Goal: Understand process/instructions: Learn about a topic

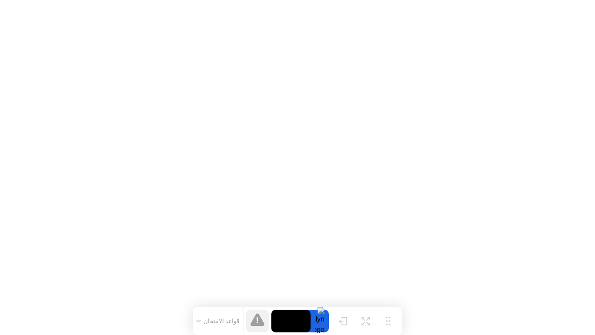
click at [205, 322] on button "قواعد الامتحان" at bounding box center [218, 321] width 49 height 8
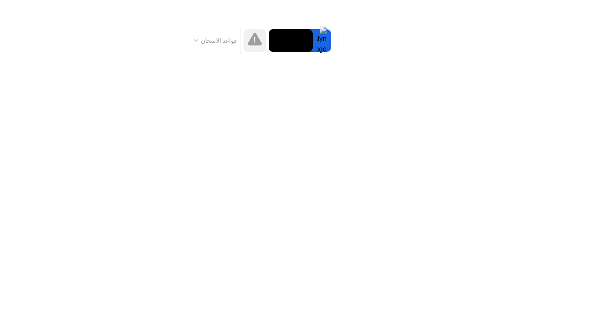
click at [210, 38] on button "قواعد الامتحان" at bounding box center [215, 41] width 49 height 8
click at [303, 52] on video at bounding box center [291, 40] width 44 height 23
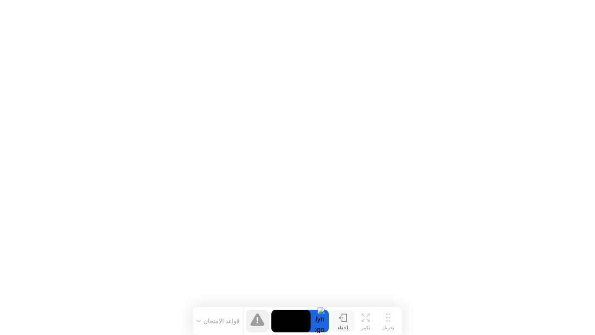
click at [346, 318] on icon at bounding box center [344, 317] width 5 height 7
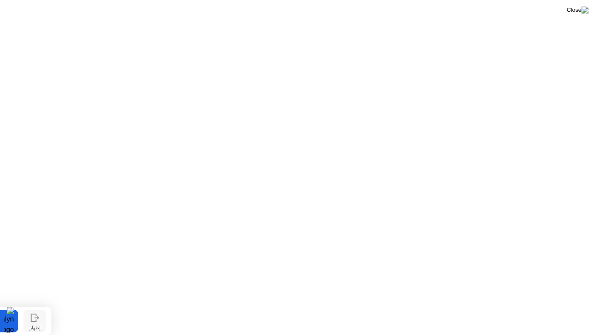
click at [579, 11] on img at bounding box center [578, 10] width 22 height 7
click at [581, 10] on img at bounding box center [578, 10] width 22 height 7
